Goal: Transaction & Acquisition: Purchase product/service

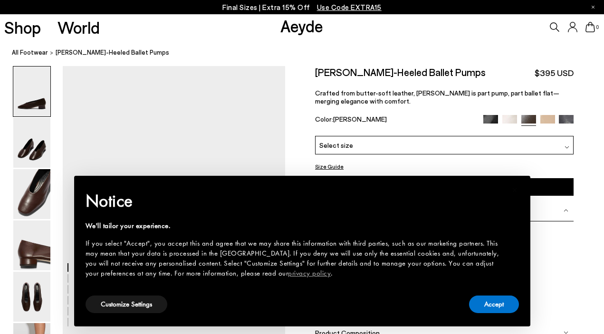
scroll to position [4, 0]
click at [493, 304] on button "Accept" at bounding box center [494, 304] width 50 height 18
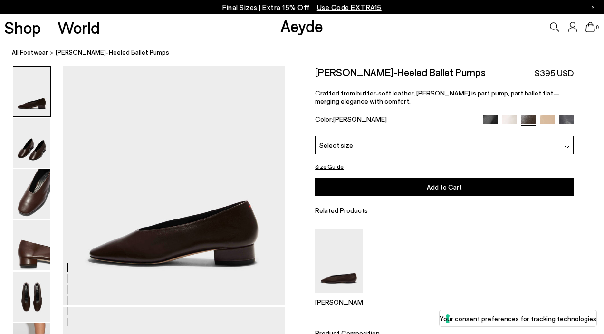
scroll to position [27, 0]
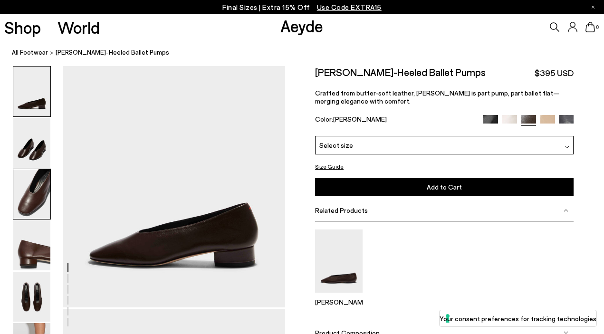
click at [26, 200] on img at bounding box center [31, 194] width 37 height 50
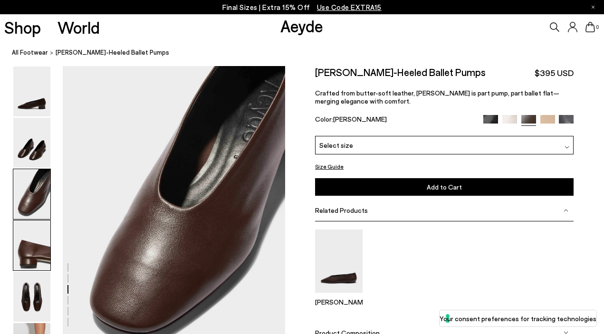
click at [32, 262] on img at bounding box center [31, 245] width 37 height 50
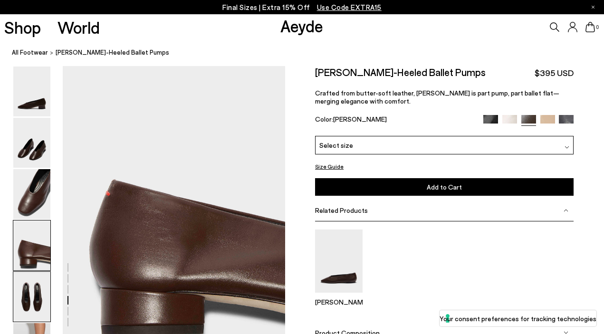
click at [22, 294] on img at bounding box center [31, 297] width 37 height 50
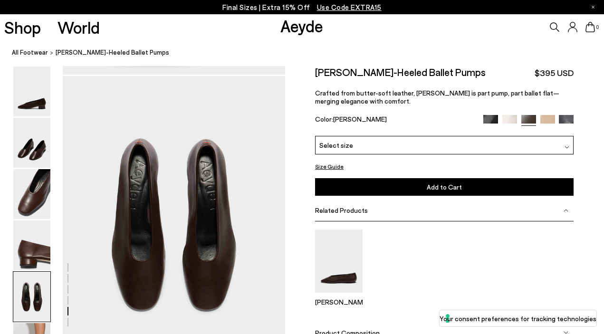
scroll to position [1162, 0]
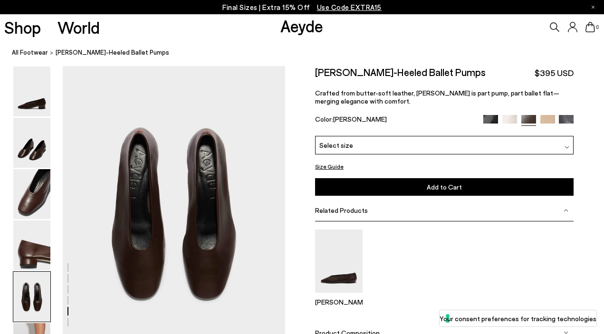
click at [483, 124] on div at bounding box center [528, 120] width 90 height 11
click at [490, 118] on img at bounding box center [490, 122] width 15 height 15
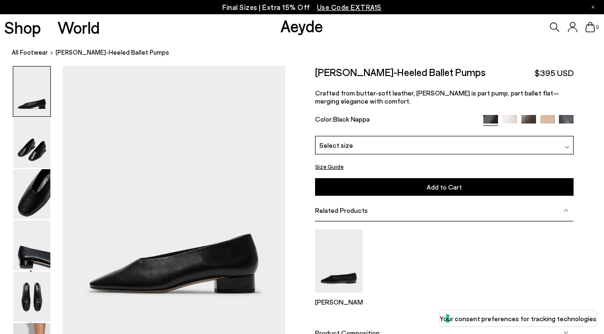
click at [415, 142] on div "Select size" at bounding box center [444, 145] width 258 height 19
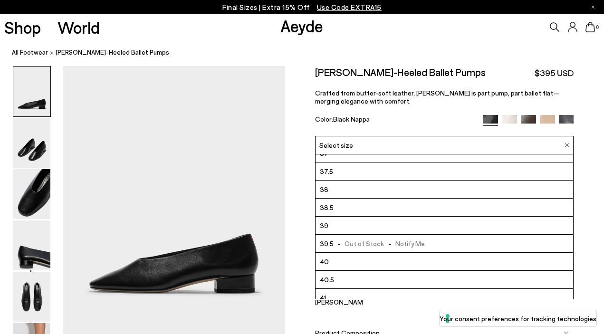
scroll to position [52, 0]
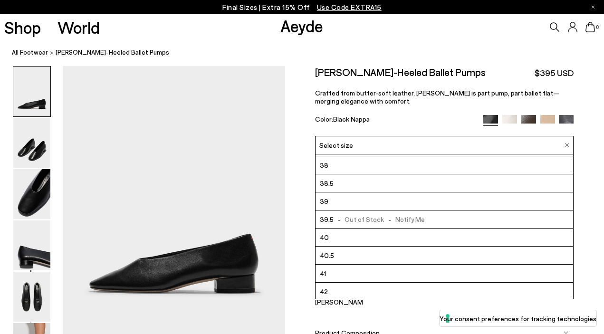
click at [349, 231] on li "40" at bounding box center [443, 237] width 257 height 18
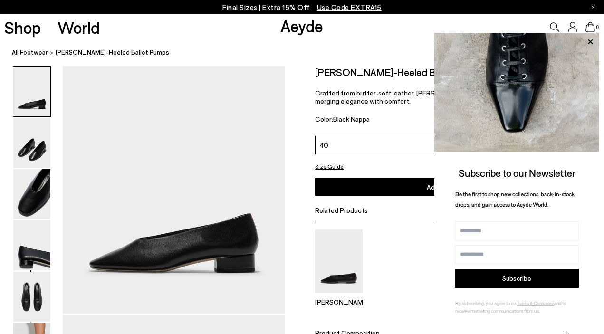
scroll to position [21, 0]
click at [593, 41] on icon at bounding box center [590, 42] width 12 height 12
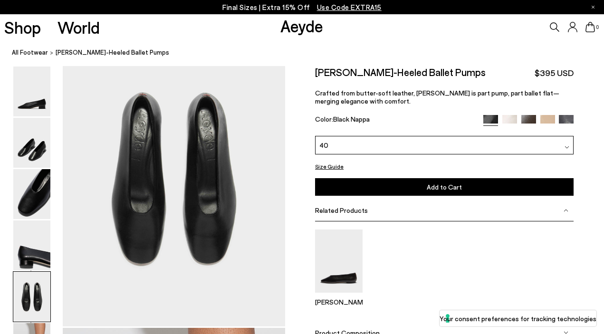
scroll to position [1196, 0]
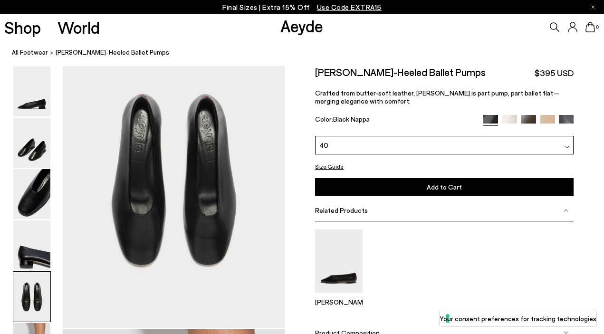
click at [413, 192] on button "Add to Cart Select a Size First" at bounding box center [444, 187] width 258 height 18
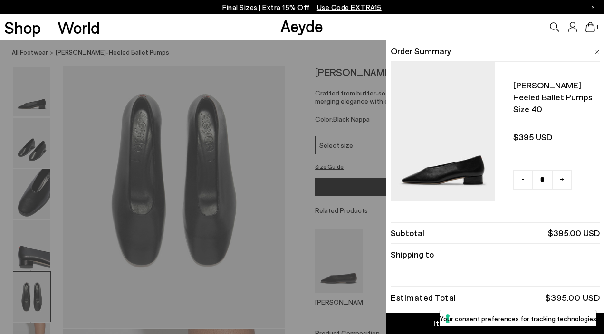
click at [414, 321] on link "Item Added to Cart View Cart" at bounding box center [494, 322] width 217 height 21
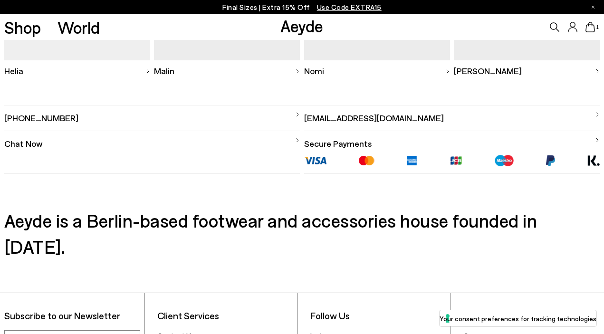
scroll to position [406, 0]
